Goal: Task Accomplishment & Management: Use online tool/utility

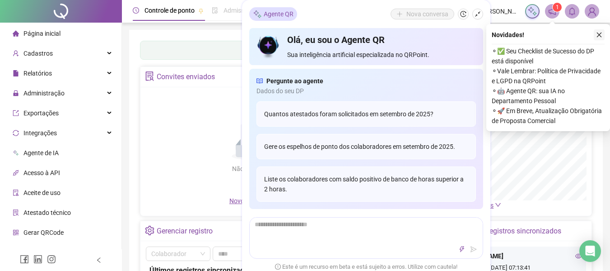
click at [600, 35] on icon "close" at bounding box center [599, 35] width 5 height 5
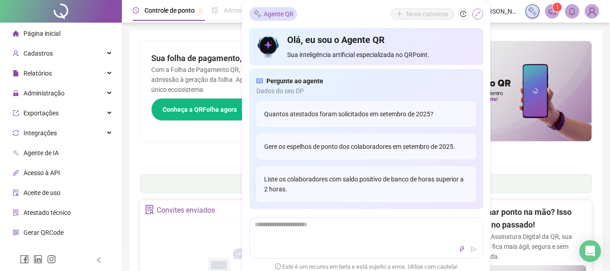
click at [479, 12] on icon "shrink" at bounding box center [478, 14] width 6 height 6
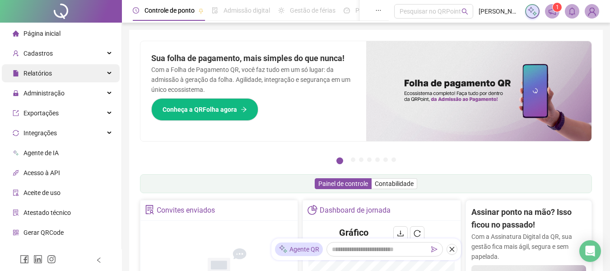
click at [39, 73] on span "Relatórios" at bounding box center [37, 73] width 28 height 7
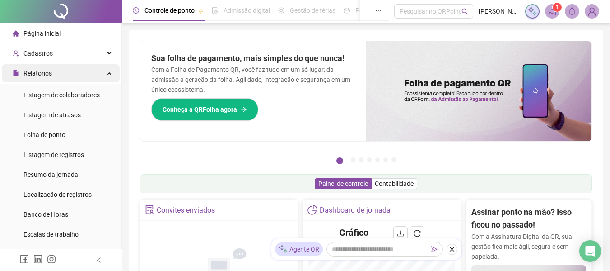
click at [39, 73] on span "Relatórios" at bounding box center [37, 73] width 28 height 7
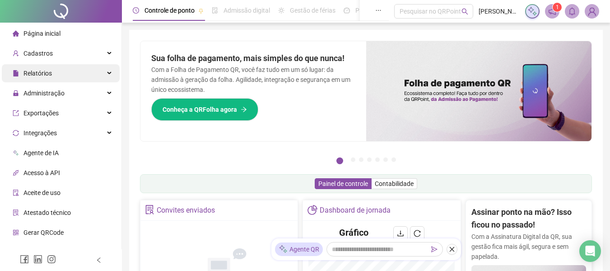
click at [39, 73] on span "Relatórios" at bounding box center [37, 73] width 28 height 7
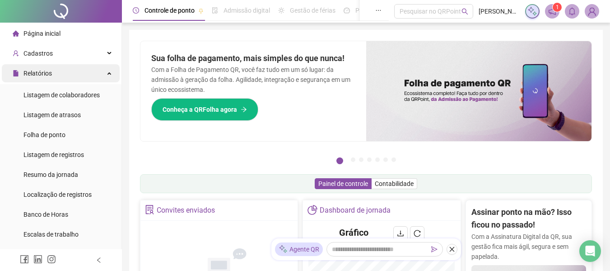
click at [39, 73] on span "Relatórios" at bounding box center [37, 73] width 28 height 7
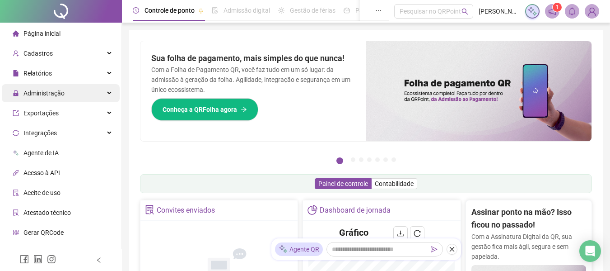
click at [38, 87] on span "Administração" at bounding box center [39, 93] width 52 height 18
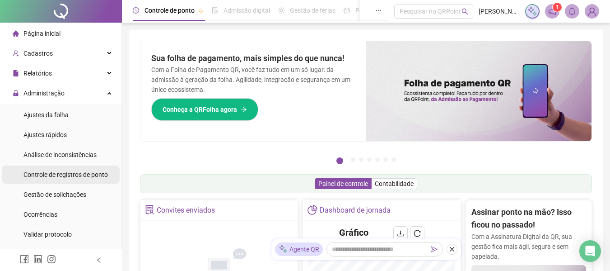
click at [42, 175] on span "Controle de registros de ponto" at bounding box center [65, 174] width 84 height 7
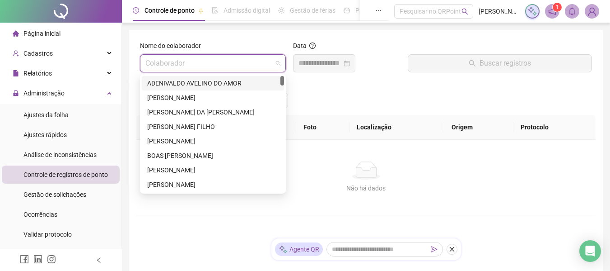
click at [238, 65] on input "search" at bounding box center [208, 63] width 127 height 17
type input "***"
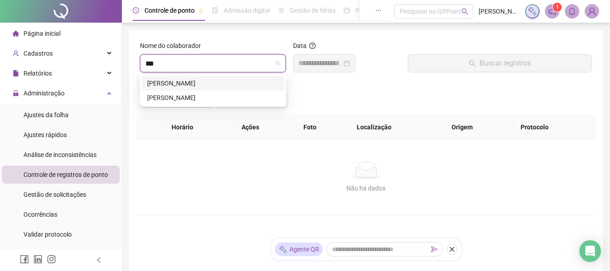
click at [209, 81] on div "LEANDRO JOSE DE SOUZA" at bounding box center [212, 83] width 131 height 10
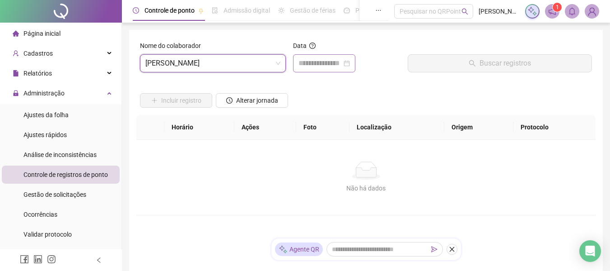
click at [350, 63] on div at bounding box center [325, 63] width 52 height 11
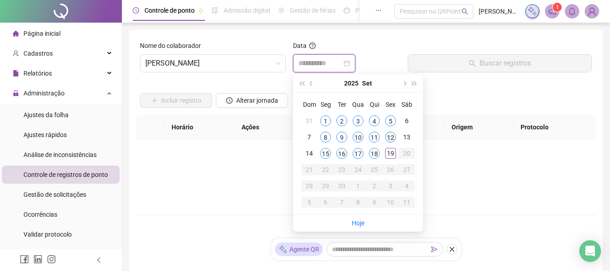
type input "**********"
click at [389, 138] on div "12" at bounding box center [390, 136] width 11 height 11
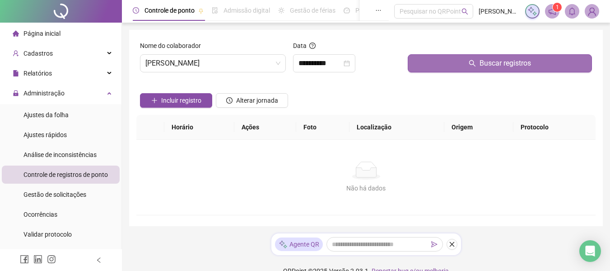
click at [484, 63] on span "Buscar registros" at bounding box center [506, 63] width 52 height 11
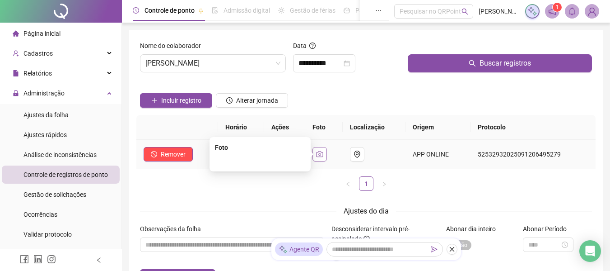
click at [323, 153] on icon "camera" at bounding box center [319, 153] width 7 height 7
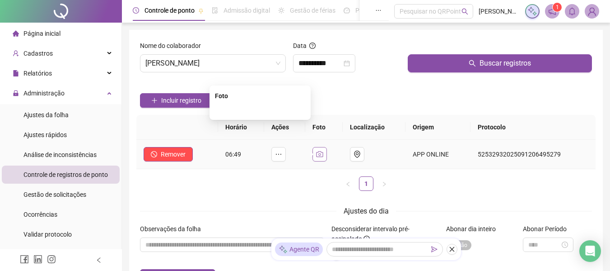
click at [323, 153] on icon "camera" at bounding box center [319, 153] width 7 height 7
click at [169, 190] on ul "1" at bounding box center [366, 183] width 460 height 14
click at [324, 151] on icon "camera" at bounding box center [319, 153] width 7 height 7
click at [260, 110] on img at bounding box center [260, 110] width 0 height 0
click at [350, 63] on icon "close-circle" at bounding box center [347, 63] width 6 height 6
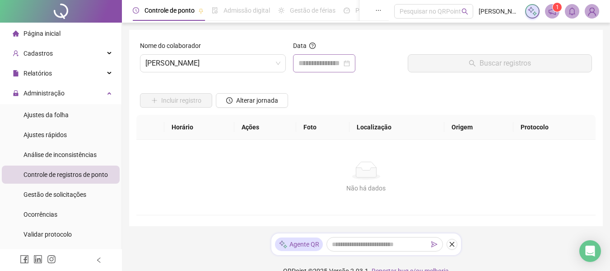
click at [350, 63] on div at bounding box center [325, 63] width 52 height 11
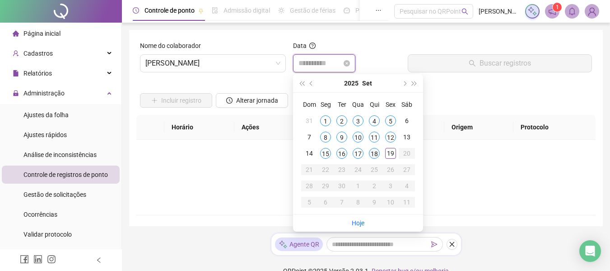
type input "**********"
click at [374, 153] on div "18" at bounding box center [374, 153] width 11 height 11
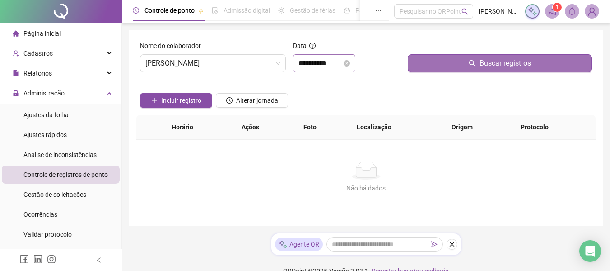
click at [494, 66] on span "Buscar registros" at bounding box center [506, 63] width 52 height 11
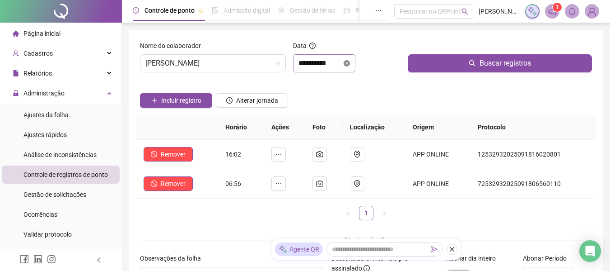
click at [350, 63] on icon "close-circle" at bounding box center [347, 63] width 6 height 6
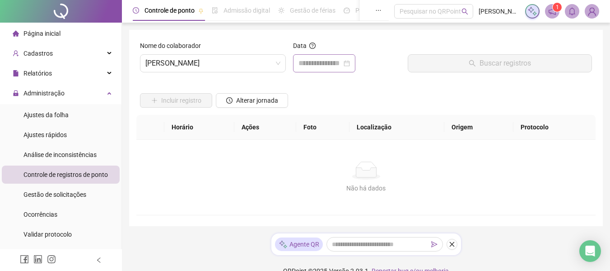
click at [350, 63] on div at bounding box center [325, 63] width 52 height 11
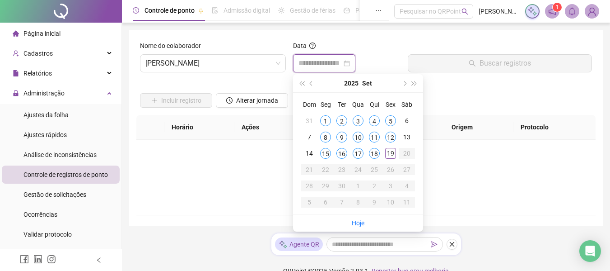
click at [341, 61] on input at bounding box center [320, 63] width 43 height 11
type input "**********"
click at [391, 153] on div "19" at bounding box center [390, 153] width 11 height 11
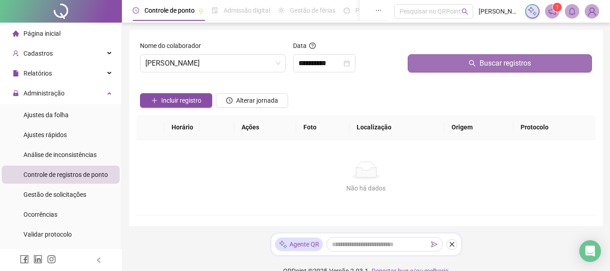
click at [485, 55] on button "Buscar registros" at bounding box center [500, 63] width 184 height 18
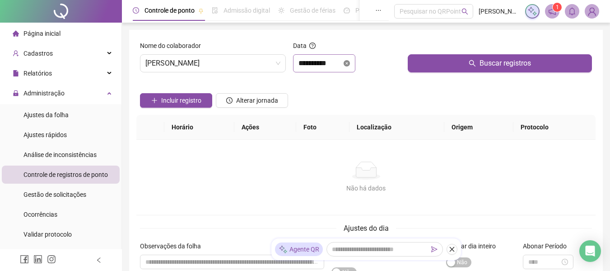
click at [350, 63] on icon "close-circle" at bounding box center [347, 63] width 6 height 6
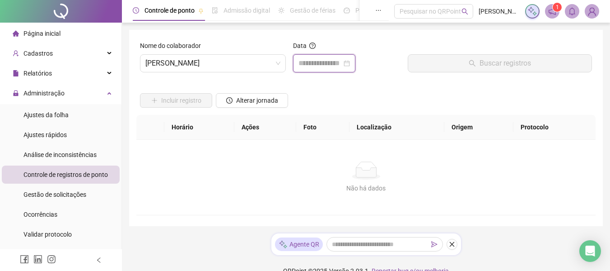
click at [336, 58] on input at bounding box center [320, 63] width 43 height 11
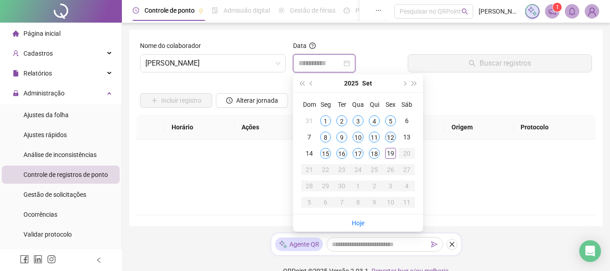
type input "**********"
click at [387, 134] on div "12" at bounding box center [390, 136] width 11 height 11
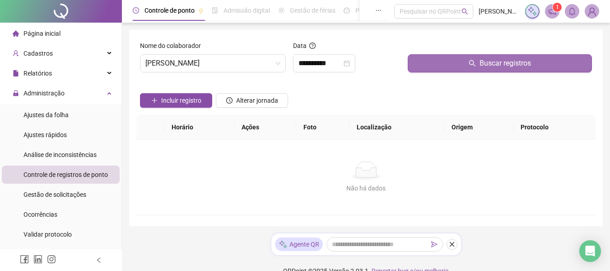
click at [450, 59] on button "Buscar registros" at bounding box center [500, 63] width 184 height 18
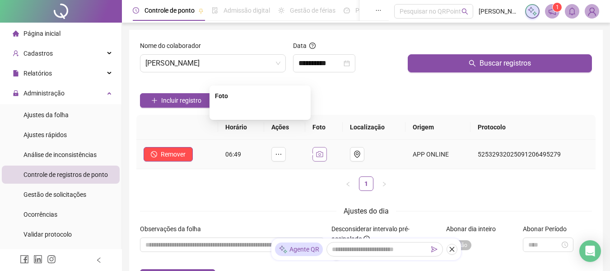
click at [322, 152] on icon "camera" at bounding box center [320, 154] width 7 height 6
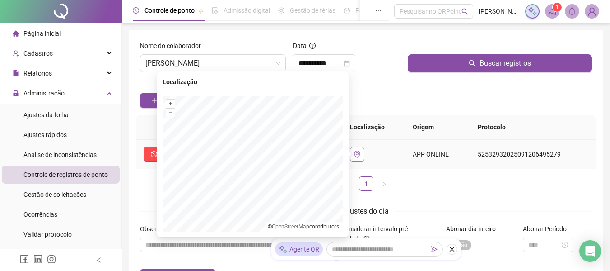
click at [364, 150] on button "button" at bounding box center [357, 154] width 14 height 14
click at [169, 113] on button "–" at bounding box center [170, 112] width 9 height 9
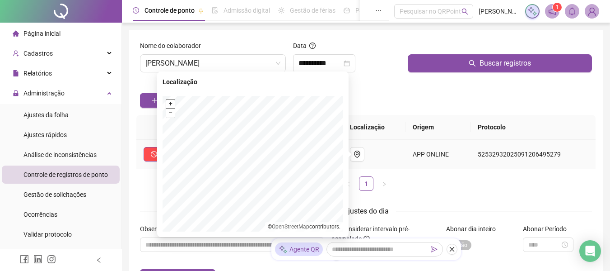
click at [170, 103] on button "+" at bounding box center [170, 103] width 9 height 9
